Goal: Task Accomplishment & Management: Use online tool/utility

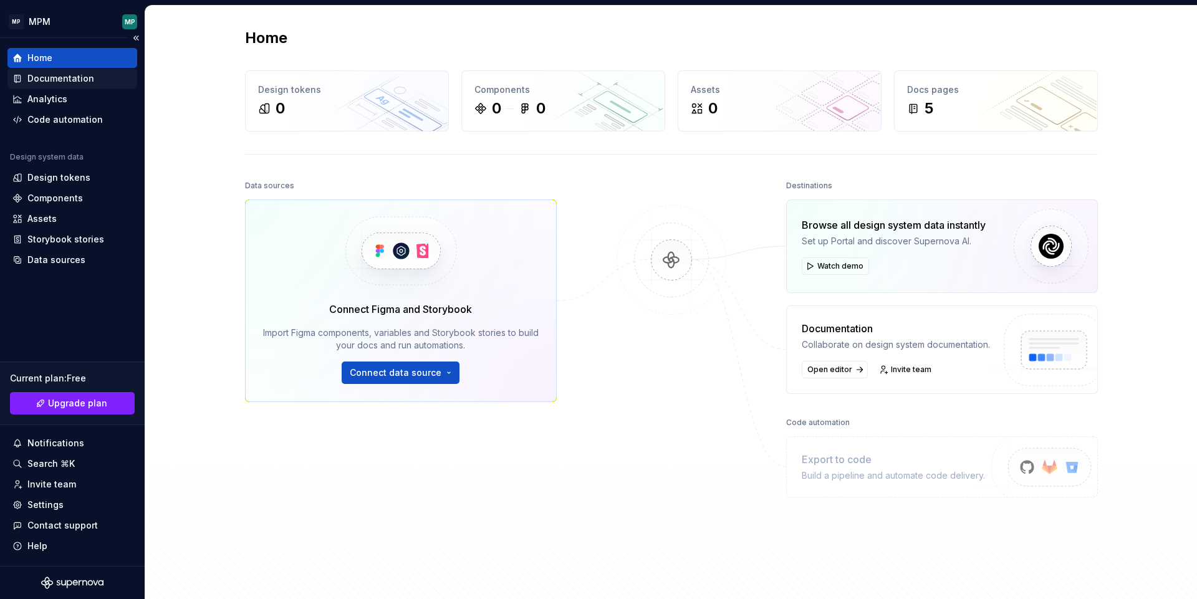
click at [49, 77] on div "Documentation" at bounding box center [60, 78] width 67 height 12
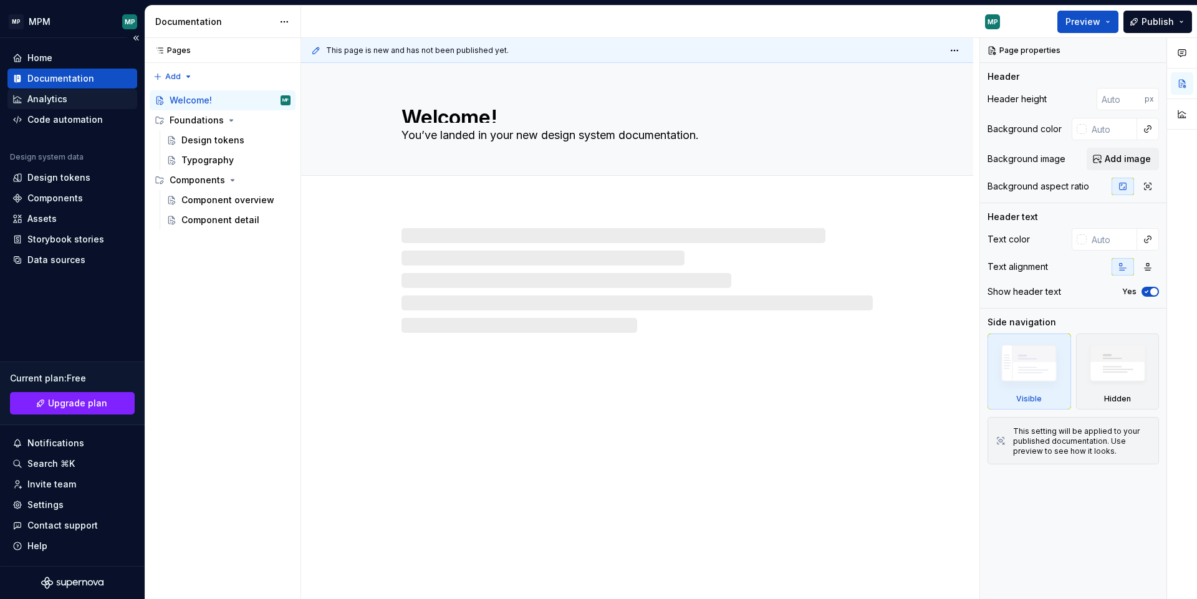
type textarea "*"
click at [57, 101] on div "Analytics" at bounding box center [47, 99] width 40 height 12
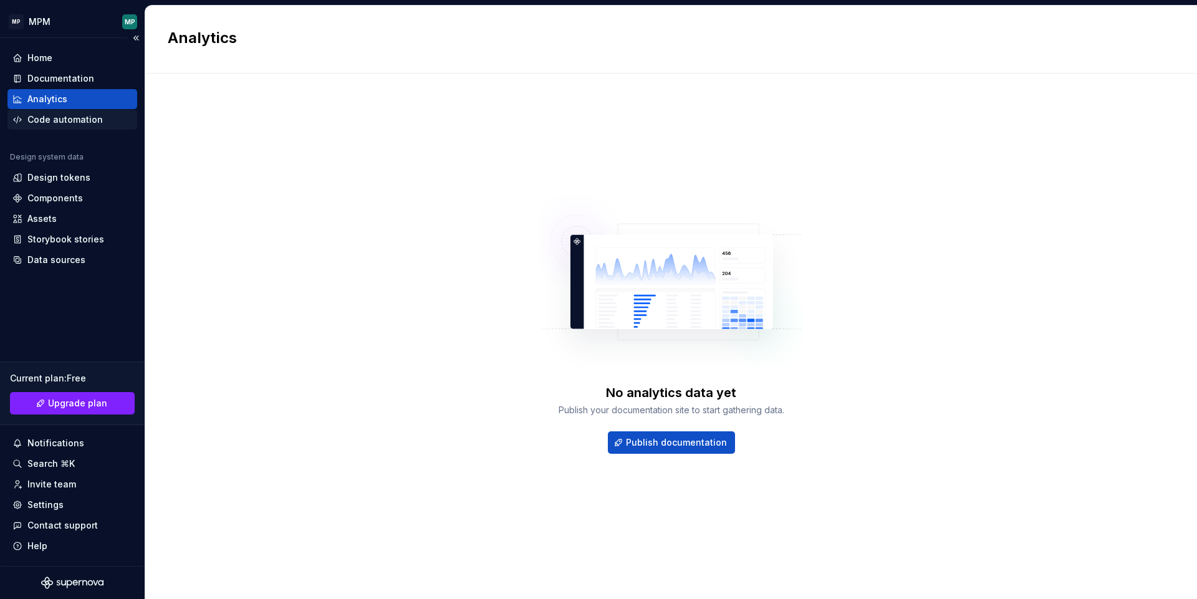
click at [62, 124] on div "Code automation" at bounding box center [64, 119] width 75 height 12
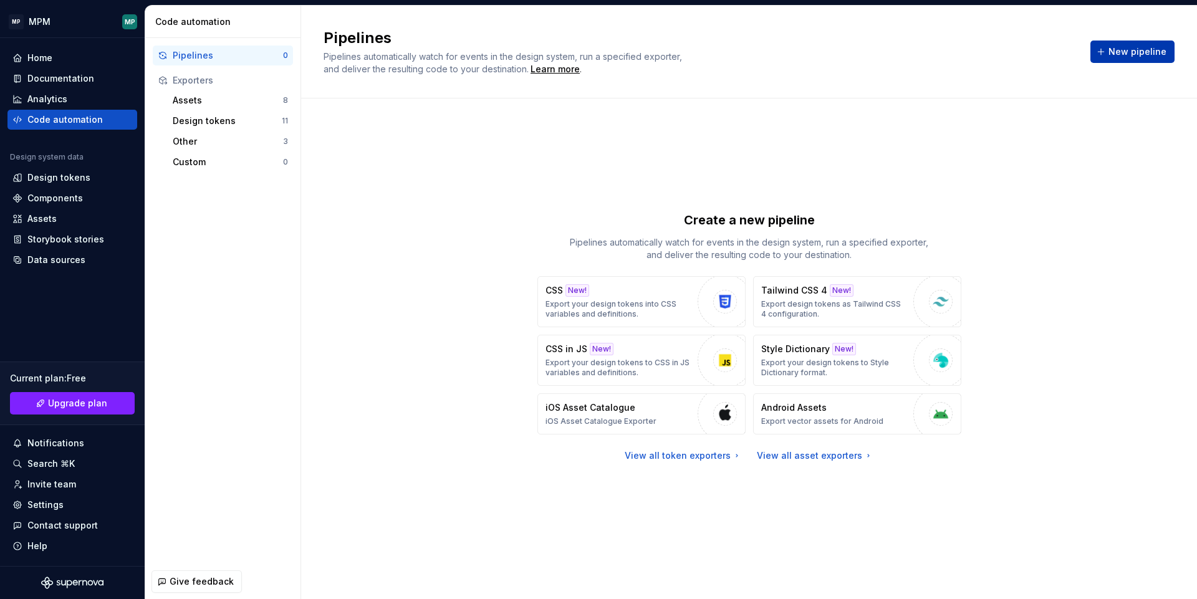
click at [1118, 49] on span "New pipeline" at bounding box center [1138, 52] width 58 height 12
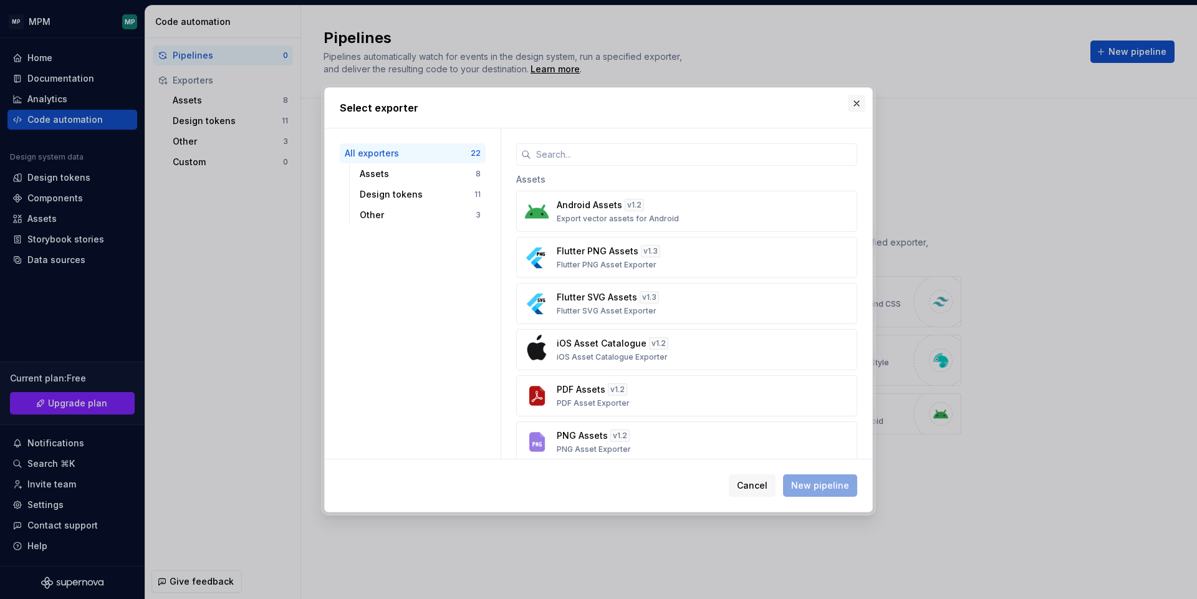
click at [851, 107] on button "button" at bounding box center [856, 103] width 17 height 17
